Goal: Task Accomplishment & Management: Complete application form

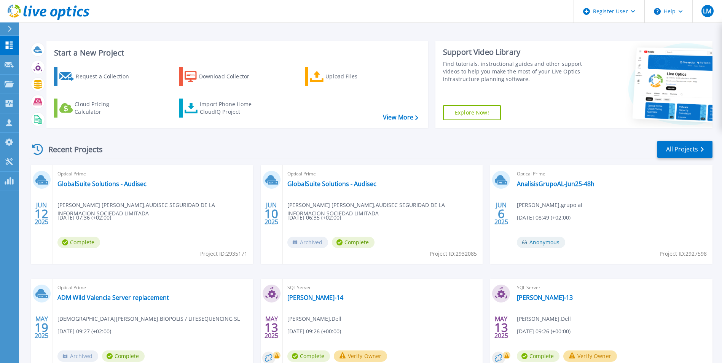
click at [89, 75] on div "Request a Collection" at bounding box center [106, 76] width 61 height 15
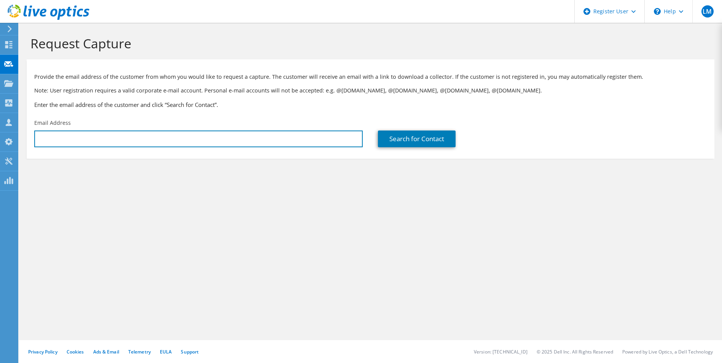
click at [192, 141] on input "text" at bounding box center [198, 138] width 328 height 17
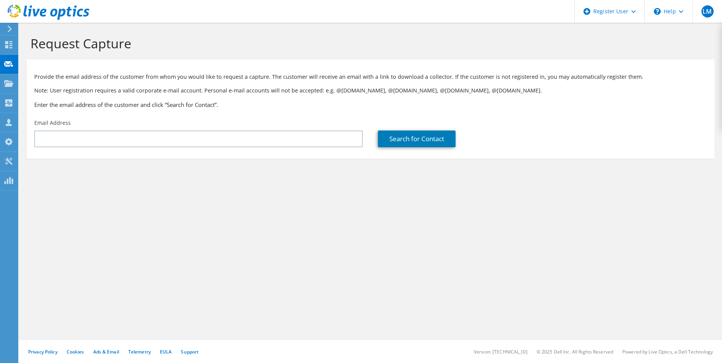
click at [334, 195] on section "Request Capture Provide the email address of the customer from whom you would l…" at bounding box center [370, 110] width 703 height 174
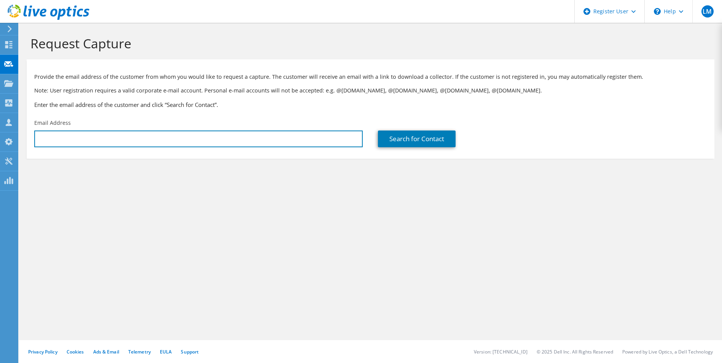
click at [134, 134] on input "text" at bounding box center [198, 138] width 328 height 17
paste input "ivan@konducta.com"
type input "ivan@konducta.com"
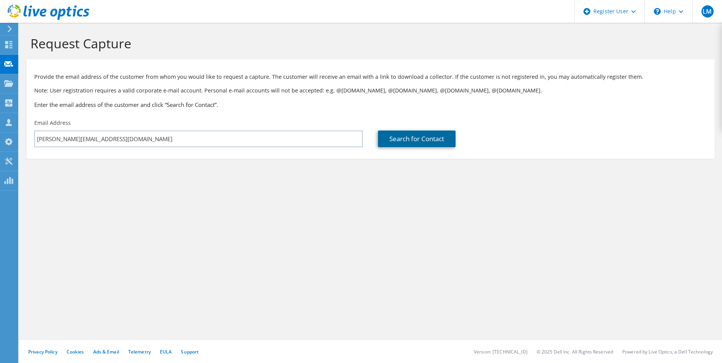
click at [413, 140] on link "Search for Contact" at bounding box center [417, 138] width 78 height 17
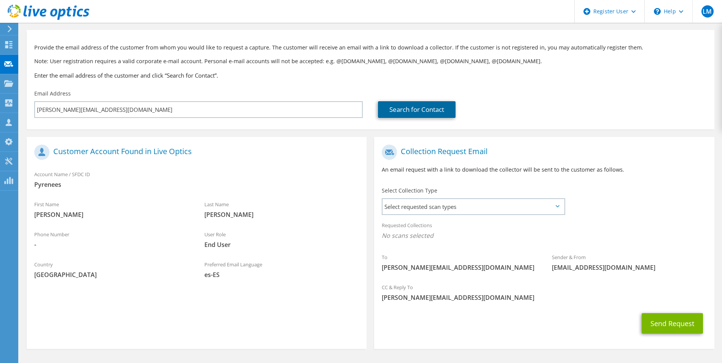
scroll to position [38, 0]
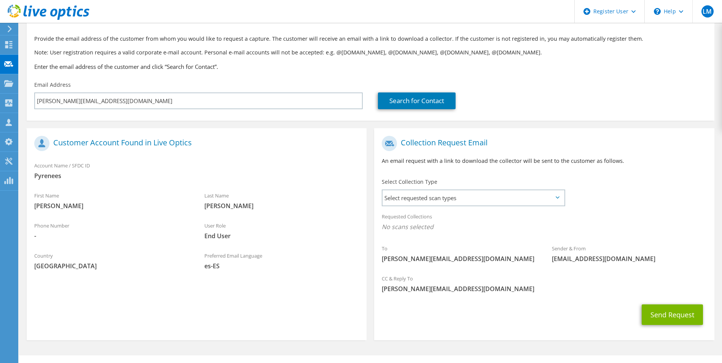
click at [431, 197] on span "Select requested scan types" at bounding box center [472, 197] width 181 height 15
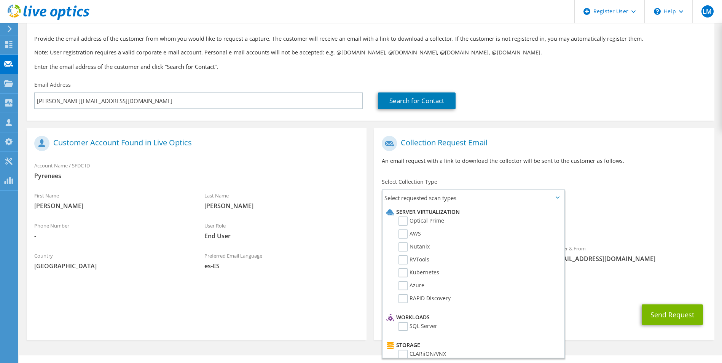
click at [438, 221] on label "Optical Prime" at bounding box center [421, 220] width 46 height 9
click at [0, 0] on input "Optical Prime" at bounding box center [0, 0] width 0 height 0
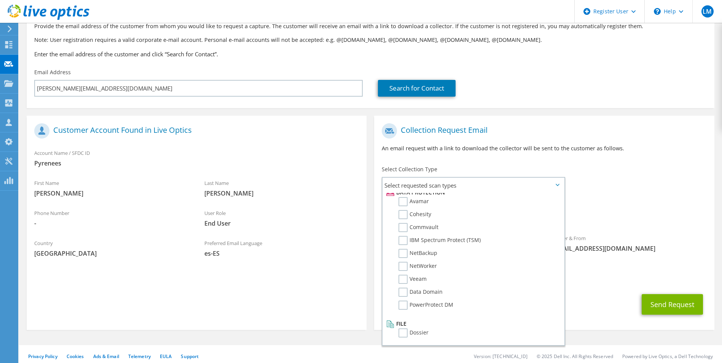
scroll to position [56, 0]
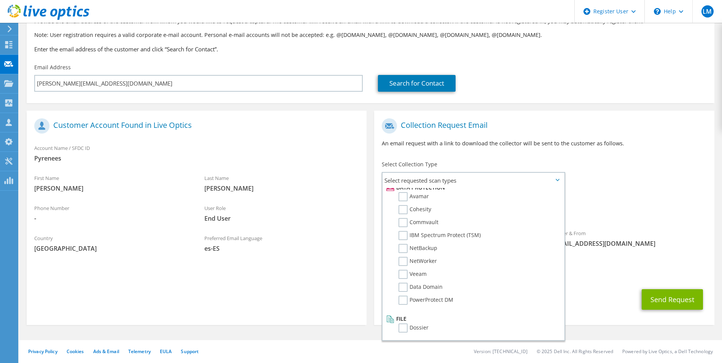
click at [646, 175] on div "To ivan@konducta.com Sender & From liveoptics@liveoptics.com" at bounding box center [544, 184] width 340 height 141
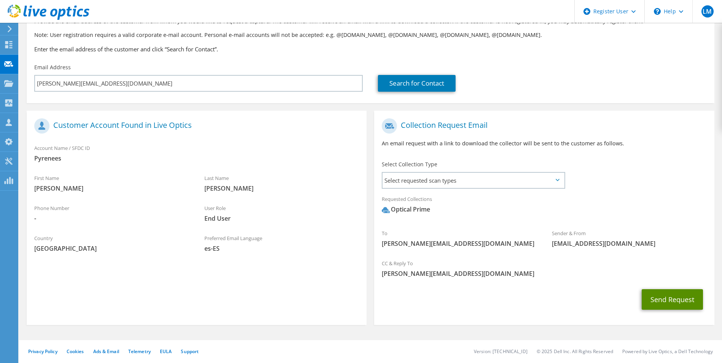
click at [672, 299] on button "Send Request" at bounding box center [671, 299] width 61 height 21
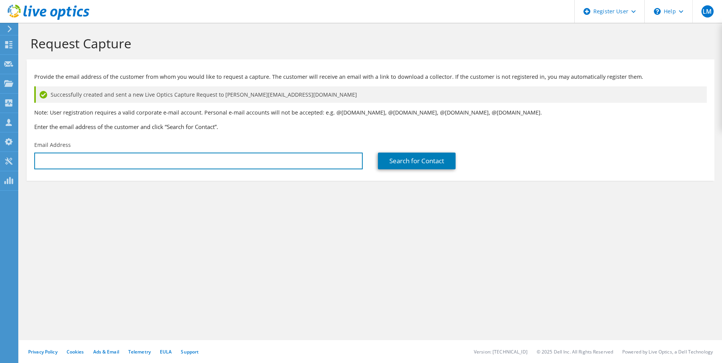
click at [95, 154] on input "text" at bounding box center [198, 161] width 328 height 17
paste input "victor.dejuan@pyrenees.ad"
type input "victor.dejuan@pyrenees.ad"
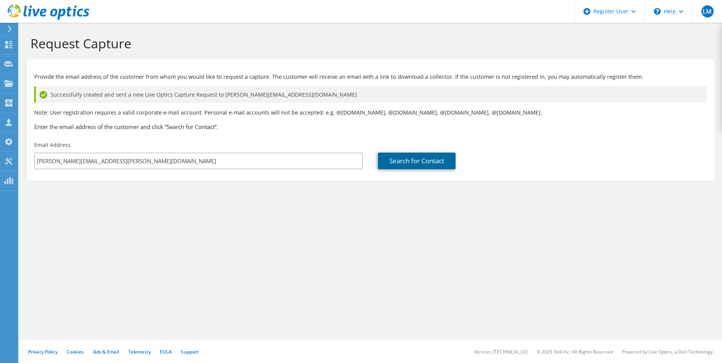
click at [408, 164] on link "Search for Contact" at bounding box center [417, 161] width 78 height 17
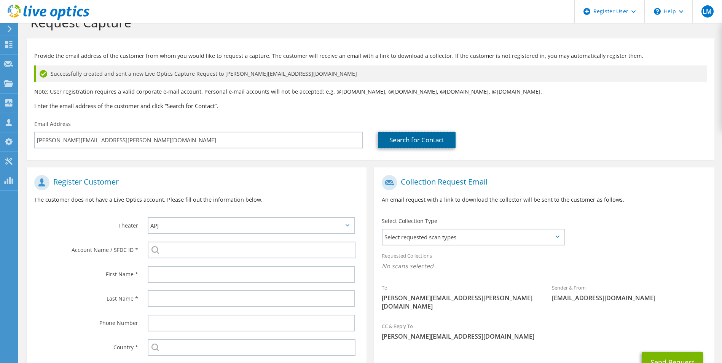
scroll to position [76, 0]
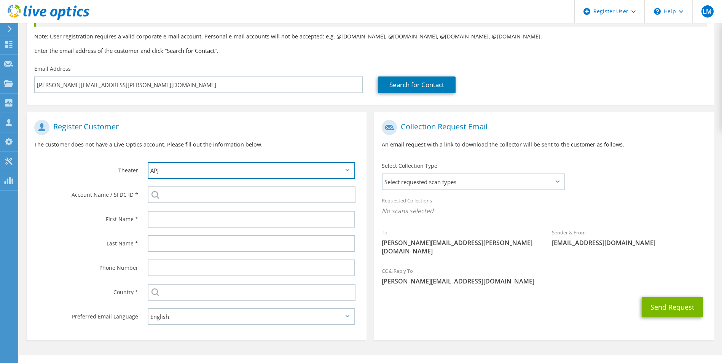
click at [350, 170] on select "APJ EMEA NA/LATAM" at bounding box center [252, 170] width 208 height 17
select select "2"
click at [148, 162] on select "APJ EMEA NA/LATAM" at bounding box center [252, 170] width 208 height 17
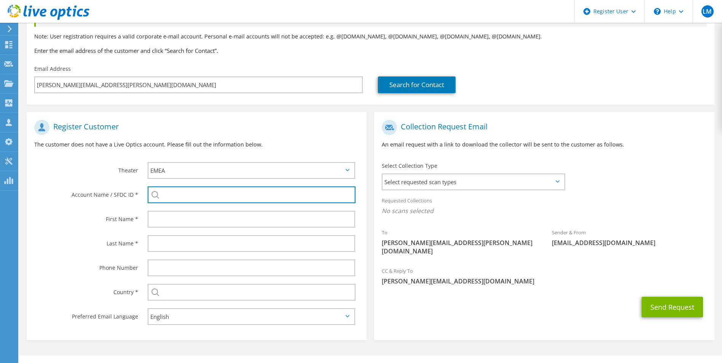
click at [196, 196] on input "search" at bounding box center [252, 194] width 208 height 17
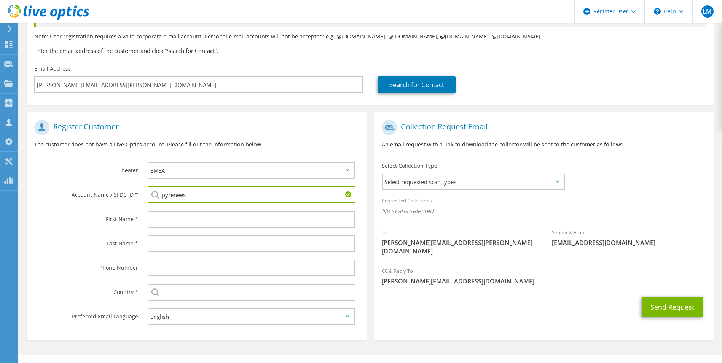
click at [238, 192] on input "pyrenees" at bounding box center [252, 194] width 208 height 17
type input "pyrenees"
click at [78, 232] on div "Last Name *" at bounding box center [83, 243] width 113 height 24
click at [192, 219] on input "text" at bounding box center [252, 219] width 208 height 17
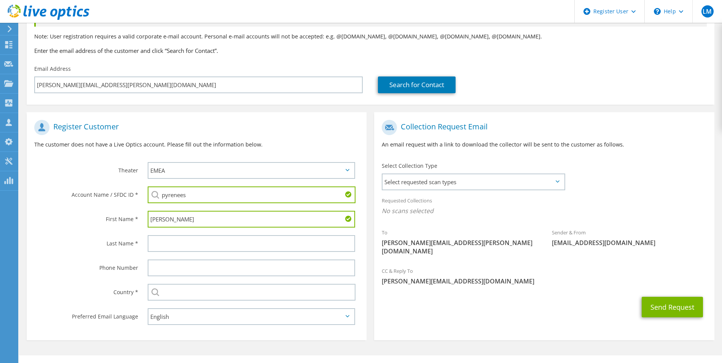
type input "Victor"
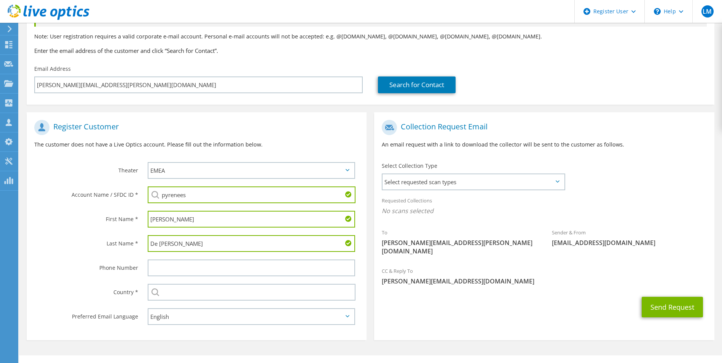
type input "De Juan"
click at [209, 293] on input "text" at bounding box center [252, 292] width 208 height 17
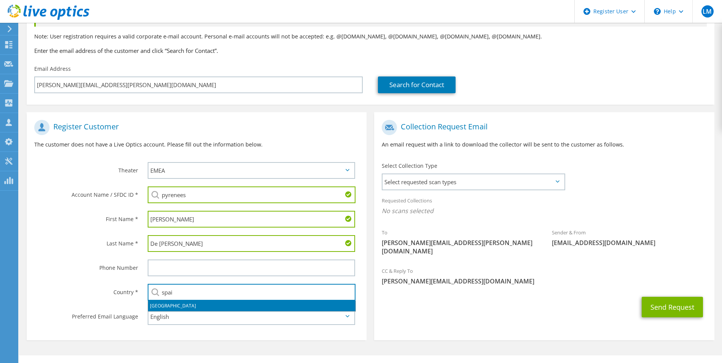
click at [162, 304] on li "Spain" at bounding box center [251, 306] width 207 height 11
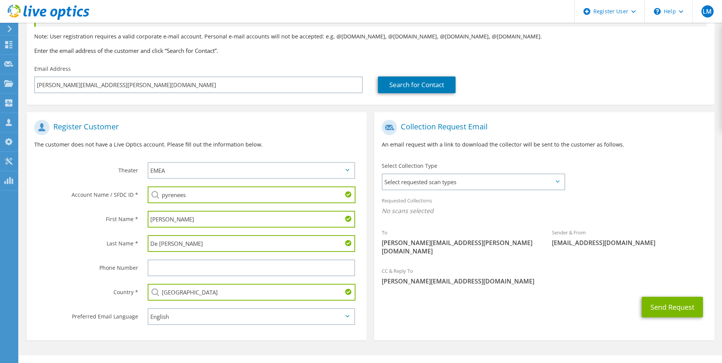
type input "Spain"
click at [40, 248] on div "Last Name *" at bounding box center [83, 243] width 113 height 24
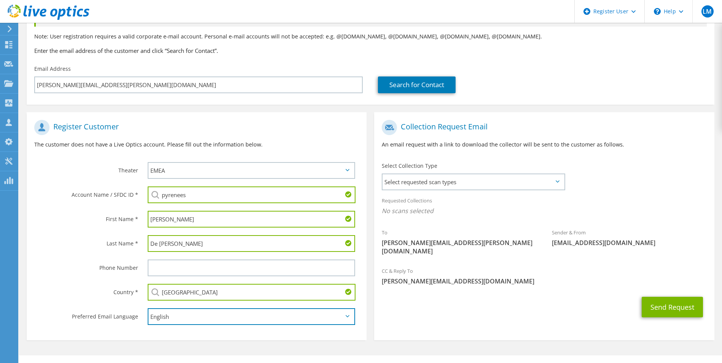
click at [190, 320] on select "English Deutsch Español Français Italiano Polski Português Русский 한국어 中文 日本語" at bounding box center [252, 316] width 208 height 17
select select "es-ES"
click at [148, 308] on select "English Deutsch Español Français Italiano Polski Português Русский 한국어 中文 日本語" at bounding box center [252, 316] width 208 height 17
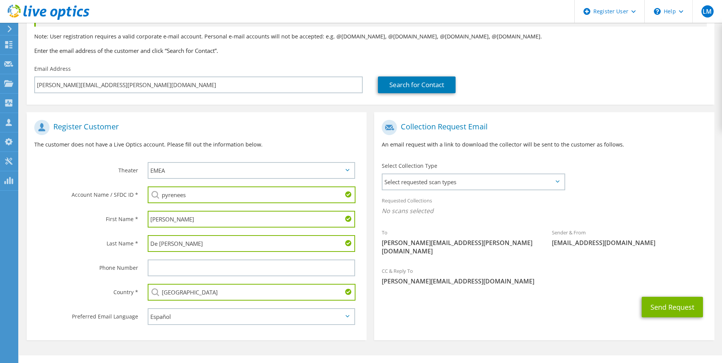
click at [540, 300] on div "Send Request" at bounding box center [544, 307] width 340 height 28
click at [463, 186] on span "Select requested scan types" at bounding box center [472, 181] width 181 height 15
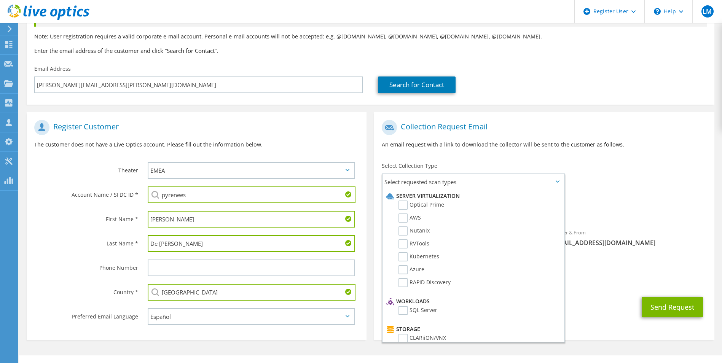
click at [433, 205] on label "Optical Prime" at bounding box center [421, 204] width 46 height 9
click at [0, 0] on input "Optical Prime" at bounding box center [0, 0] width 0 height 0
click at [633, 170] on div "To victor.dejuan@pyrenees.ad Sender & From liveoptics@liveoptics.com" at bounding box center [544, 190] width 340 height 149
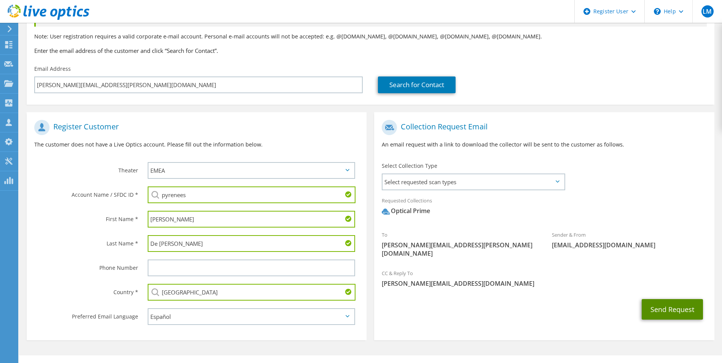
click at [667, 299] on button "Send Request" at bounding box center [671, 309] width 61 height 21
